Goal: Use online tool/utility: Utilize a website feature to perform a specific function

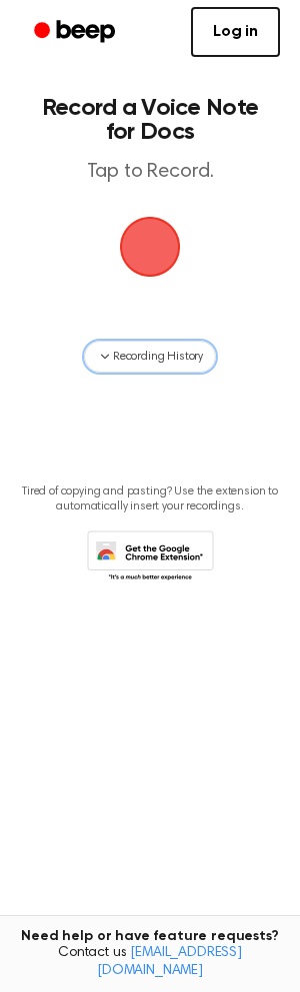
click at [104, 356] on icon "button" at bounding box center [105, 357] width 16 height 16
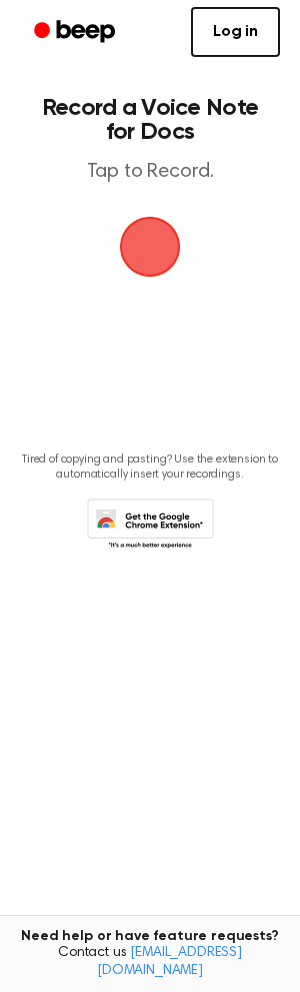
click at [150, 235] on span "button" at bounding box center [150, 247] width 72 height 72
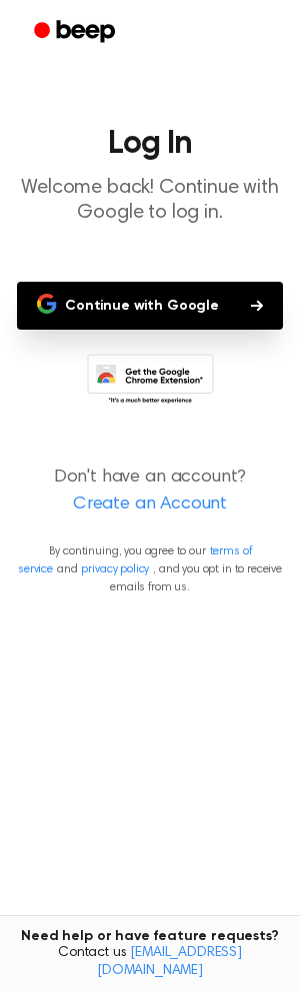
click at [196, 312] on button "Continue with Google" at bounding box center [150, 306] width 266 height 48
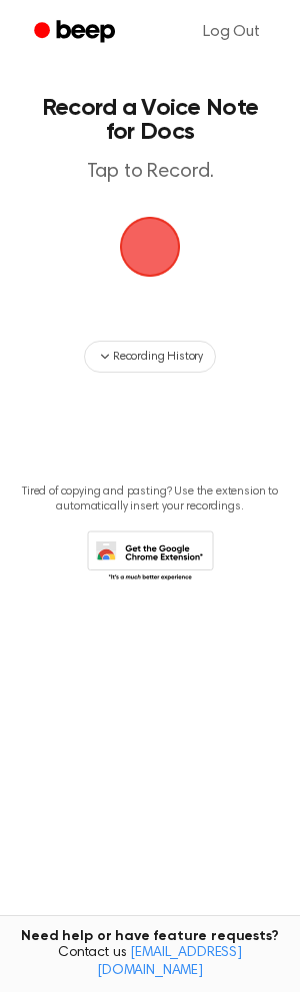
click at [139, 242] on span "button" at bounding box center [150, 247] width 88 height 88
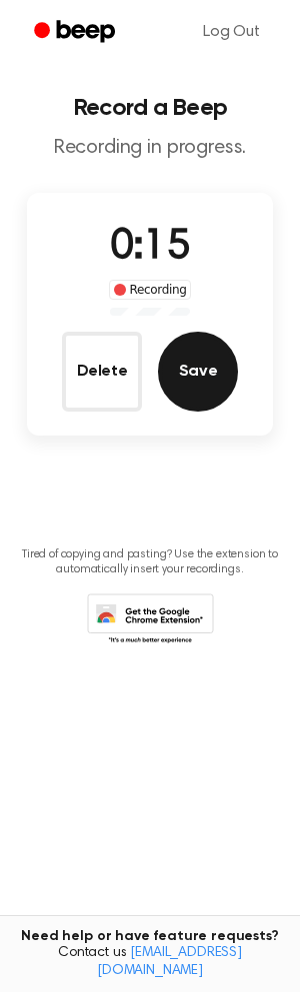
click at [194, 368] on button "Save" at bounding box center [198, 372] width 80 height 80
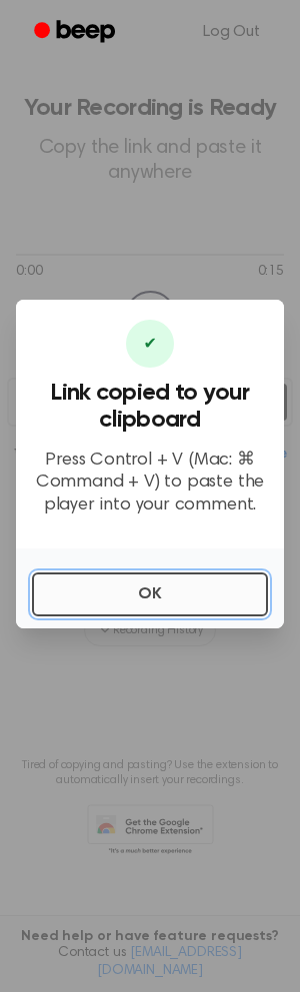
click at [142, 588] on button "OK" at bounding box center [150, 594] width 236 height 44
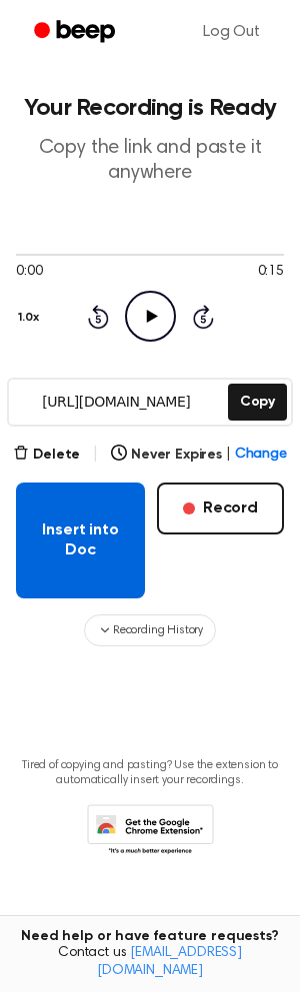
click at [77, 539] on button "Insert into Doc" at bounding box center [80, 541] width 129 height 116
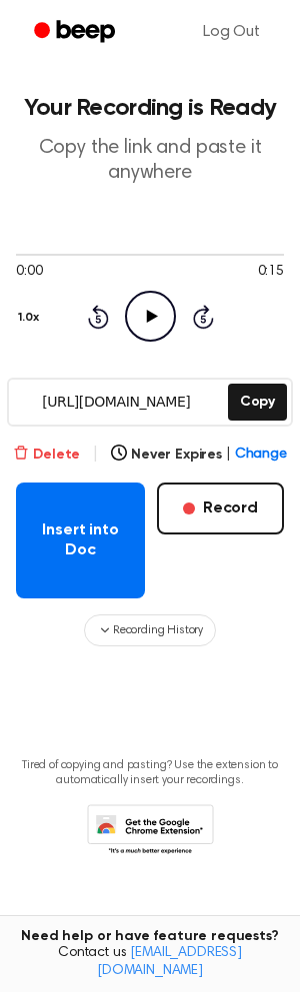
click at [70, 457] on button "Delete" at bounding box center [46, 455] width 67 height 21
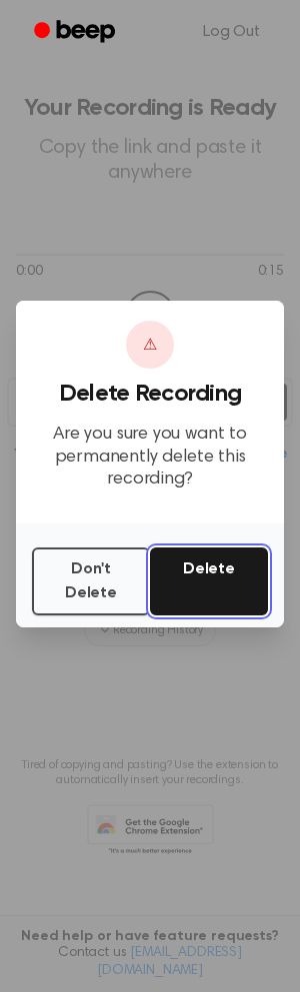
click at [196, 573] on button "Delete" at bounding box center [209, 581] width 118 height 68
